Goal: Task Accomplishment & Management: Complete application form

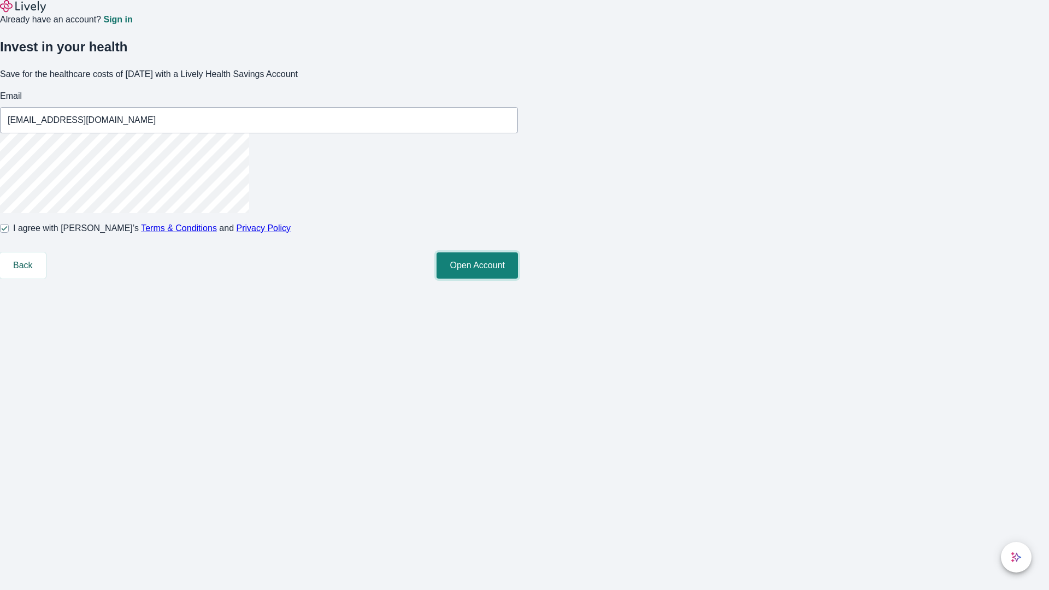
click at [518, 279] on button "Open Account" at bounding box center [477, 265] width 81 height 26
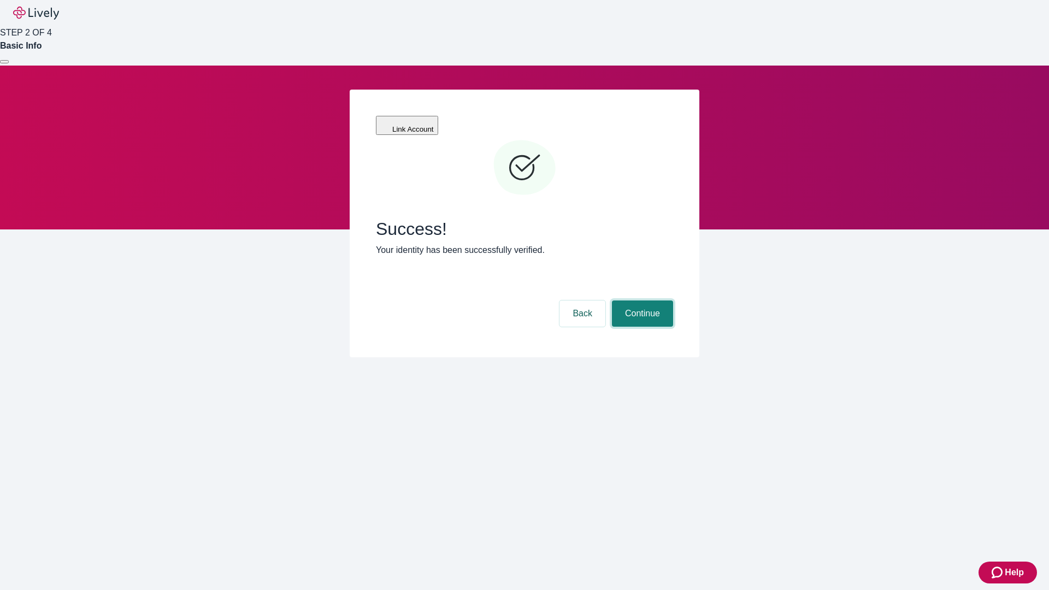
click at [641, 301] on button "Continue" at bounding box center [642, 314] width 61 height 26
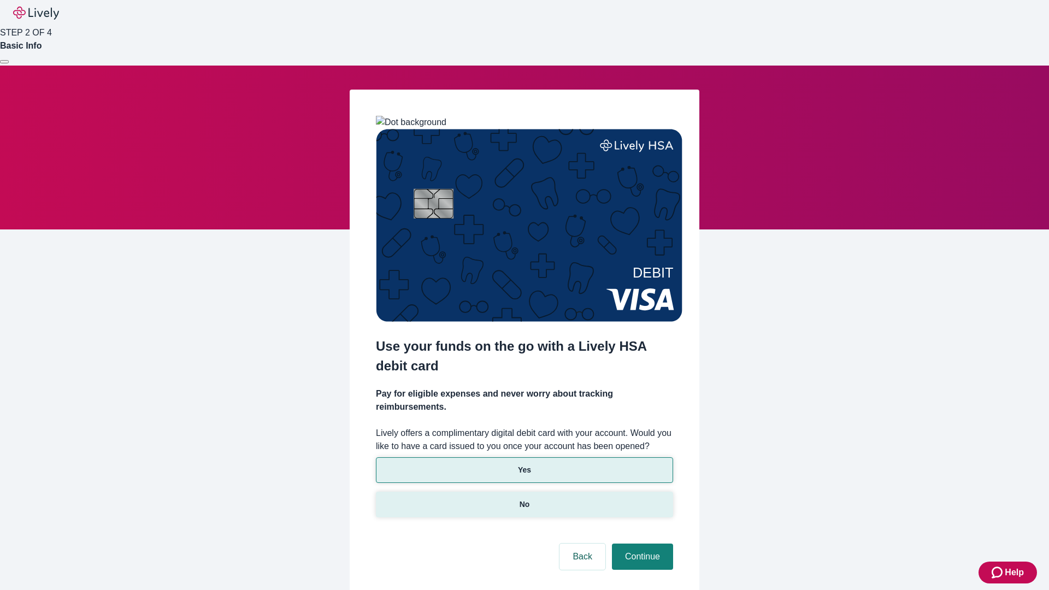
click at [524, 499] on p "No" at bounding box center [525, 504] width 10 height 11
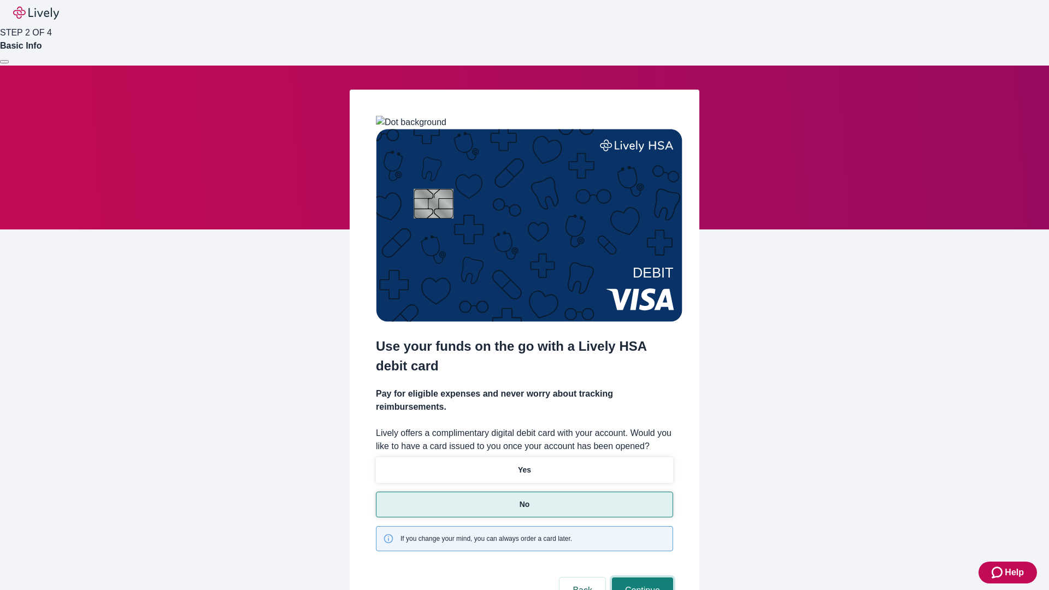
click at [641, 578] on button "Continue" at bounding box center [642, 591] width 61 height 26
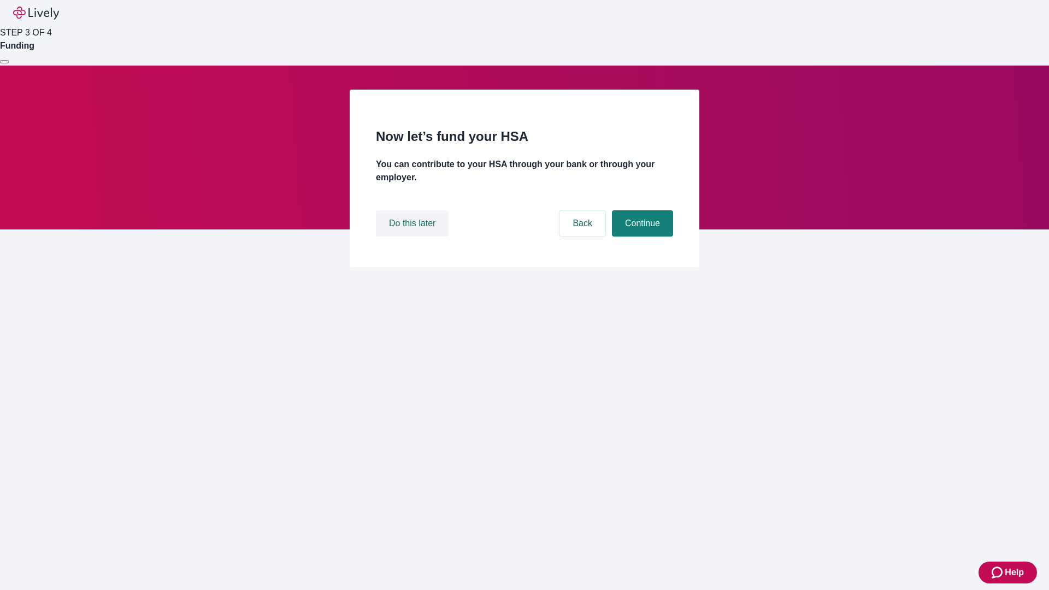
click at [414, 237] on button "Do this later" at bounding box center [412, 223] width 73 height 26
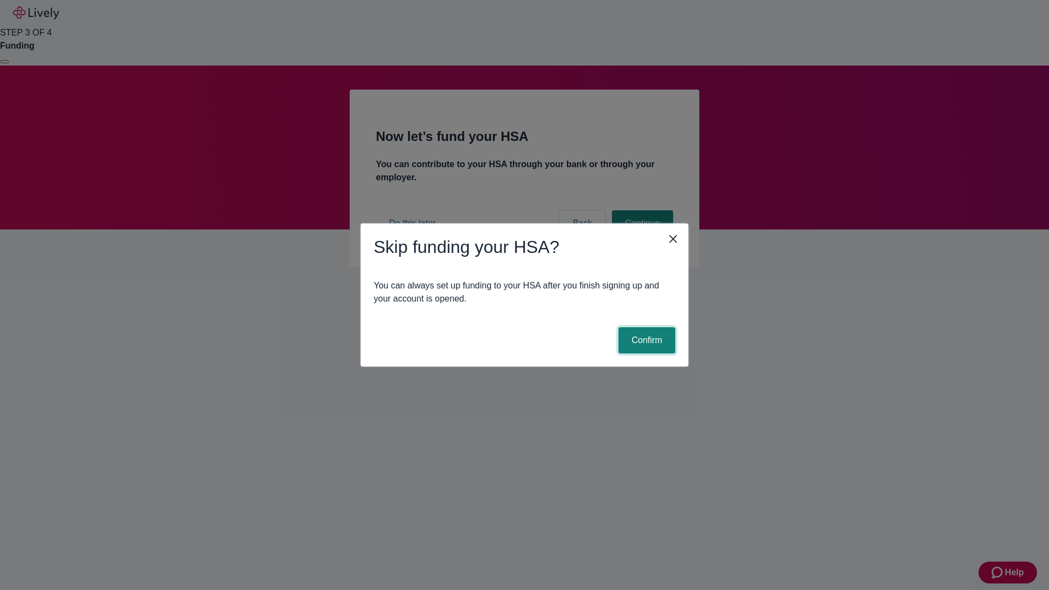
click at [645, 340] on button "Confirm" at bounding box center [647, 340] width 57 height 26
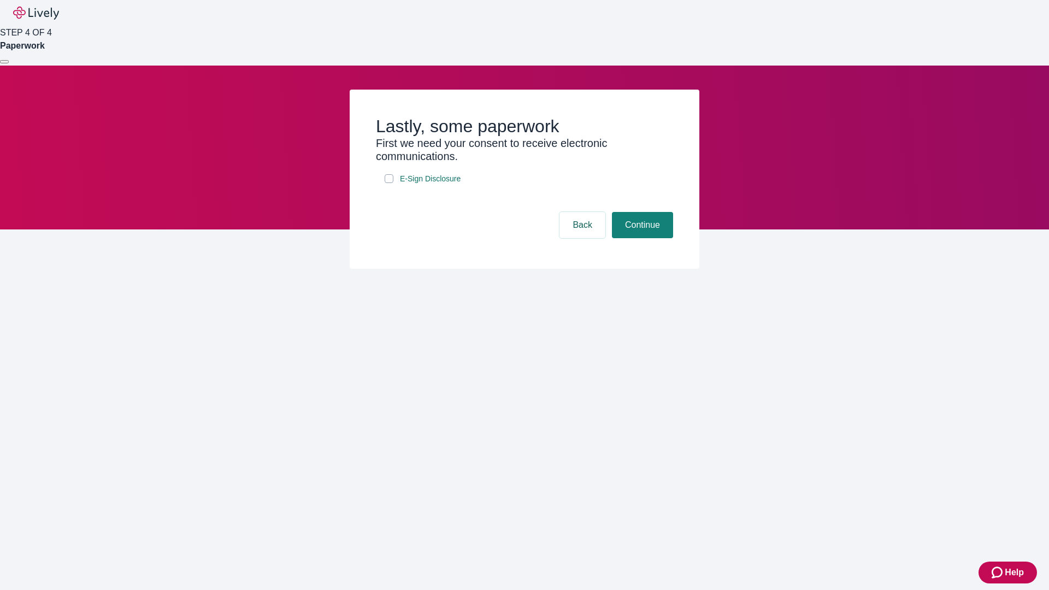
click at [389, 183] on input "E-Sign Disclosure" at bounding box center [389, 178] width 9 height 9
checkbox input "true"
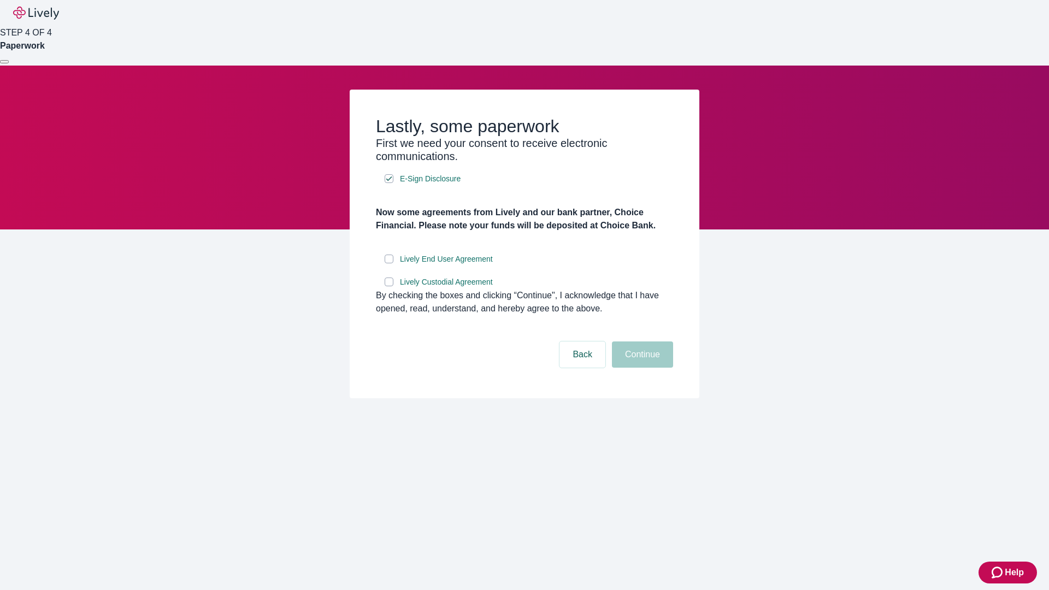
click at [389, 263] on input "Lively End User Agreement" at bounding box center [389, 259] width 9 height 9
checkbox input "true"
click at [389, 286] on input "Lively Custodial Agreement" at bounding box center [389, 282] width 9 height 9
checkbox input "true"
click at [641, 368] on button "Continue" at bounding box center [642, 355] width 61 height 26
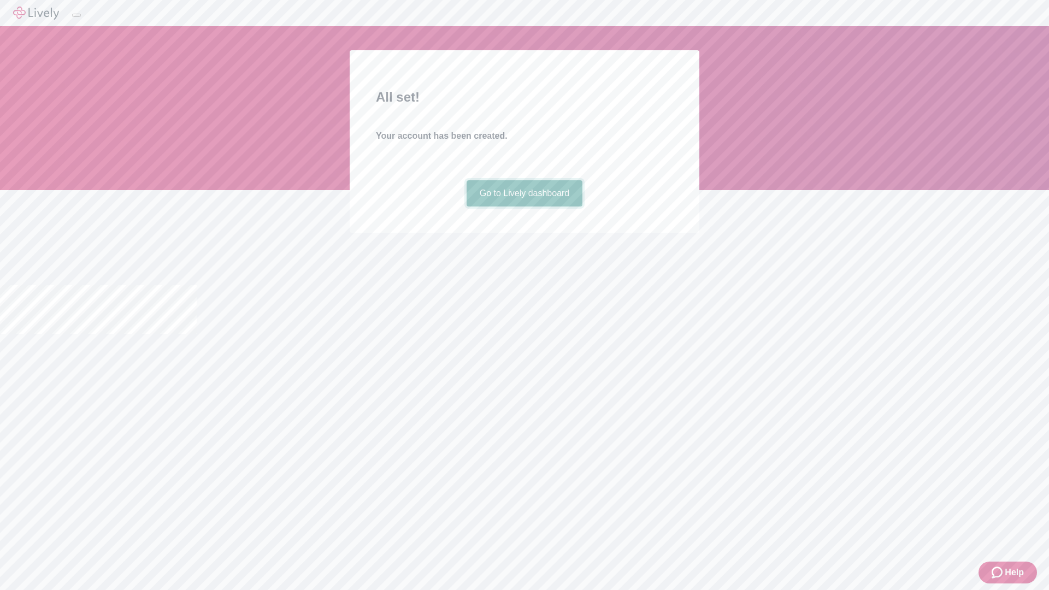
click at [524, 207] on link "Go to Lively dashboard" at bounding box center [525, 193] width 116 height 26
